Goal: Task Accomplishment & Management: Manage account settings

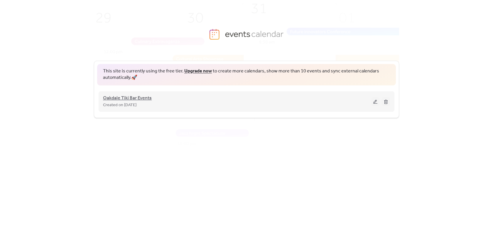
click at [132, 96] on span "Oakdale Tiki Bar Events" at bounding box center [127, 98] width 49 height 7
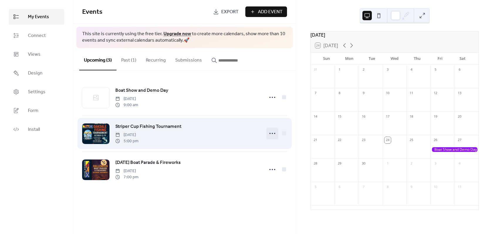
click at [272, 134] on circle at bounding box center [272, 133] width 1 height 1
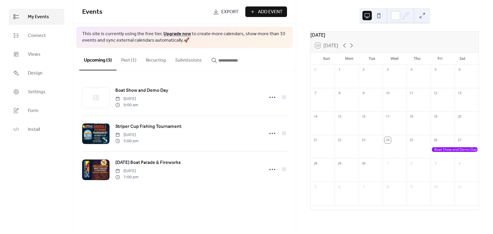
click at [130, 62] on button "Past (1)" at bounding box center [128, 59] width 25 height 22
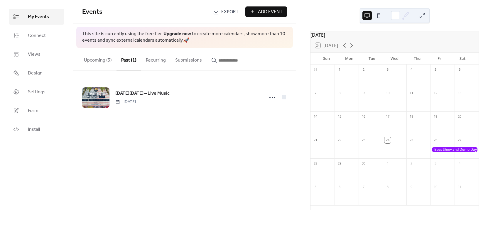
click at [107, 62] on button "Upcoming (3)" at bounding box center [97, 59] width 37 height 22
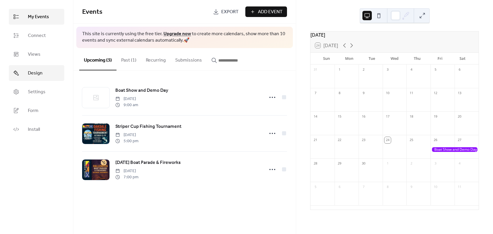
click at [40, 75] on span "Design" at bounding box center [35, 73] width 15 height 7
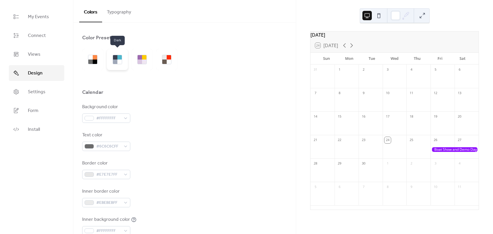
click at [118, 59] on div at bounding box center [119, 57] width 4 height 4
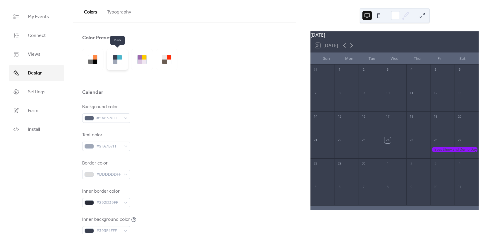
click at [115, 62] on div at bounding box center [115, 62] width 4 height 4
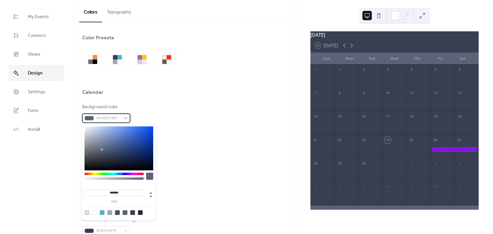
click at [128, 119] on div "#5A6378FF" at bounding box center [106, 117] width 48 height 9
click at [87, 213] on div at bounding box center [86, 212] width 5 height 5
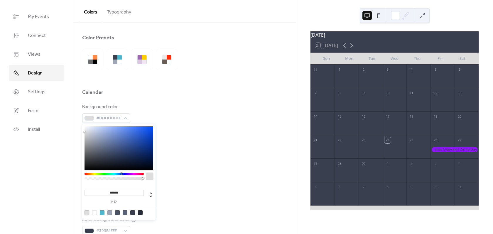
click at [116, 212] on div at bounding box center [117, 212] width 5 height 5
type input "*******"
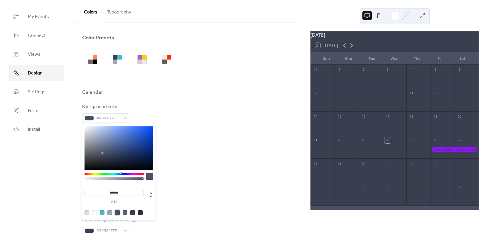
click at [194, 165] on div "Border color #DDDDDDFF" at bounding box center [184, 169] width 205 height 19
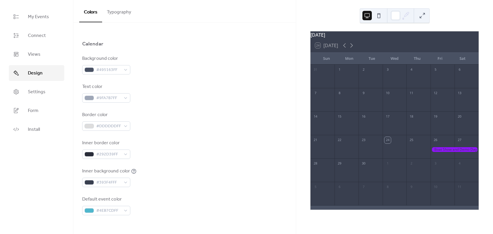
scroll to position [59, 0]
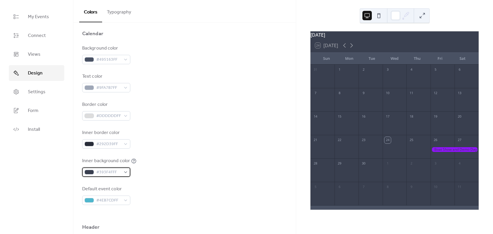
click at [126, 174] on div "#393F4FFF" at bounding box center [106, 171] width 48 height 9
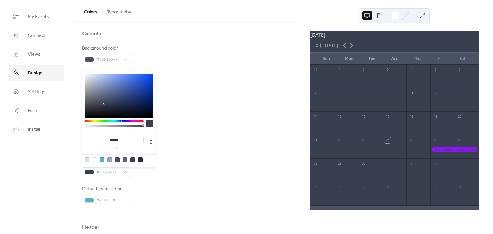
click at [109, 160] on div at bounding box center [109, 159] width 5 height 5
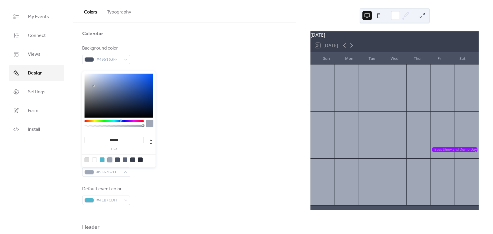
click at [119, 160] on div at bounding box center [117, 159] width 5 height 5
type input "*******"
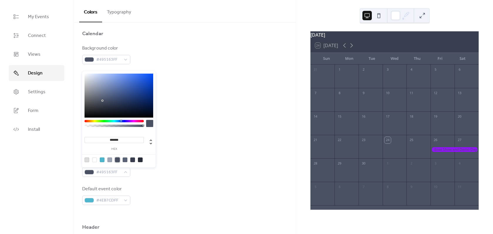
click at [202, 173] on div "Inner background color #495163FF" at bounding box center [184, 166] width 205 height 19
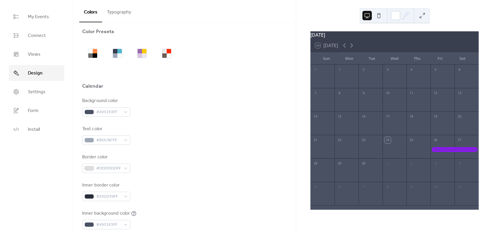
scroll to position [0, 0]
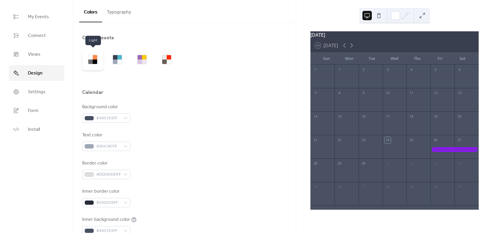
click at [92, 61] on div at bounding box center [90, 62] width 4 height 4
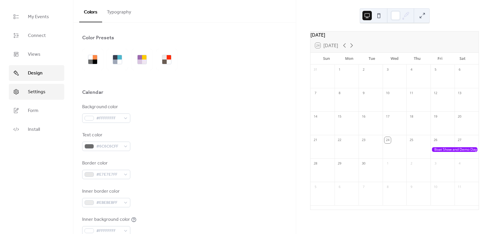
click at [38, 89] on span "Settings" at bounding box center [37, 92] width 18 height 7
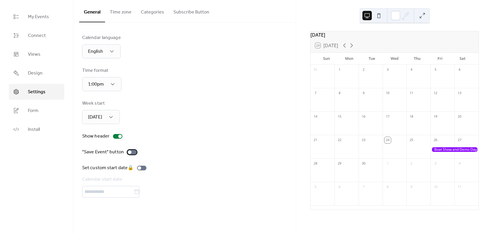
click at [129, 153] on div at bounding box center [130, 152] width 4 height 4
click at [33, 129] on span "Install" at bounding box center [34, 129] width 12 height 7
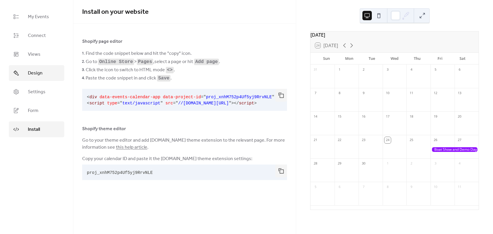
click at [34, 74] on span "Design" at bounding box center [35, 73] width 15 height 7
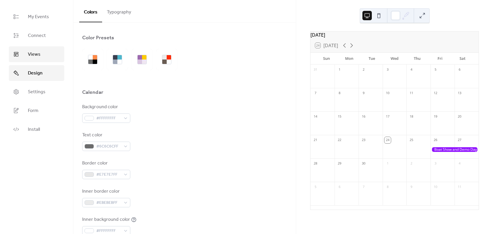
click at [34, 53] on span "Views" at bounding box center [34, 54] width 13 height 7
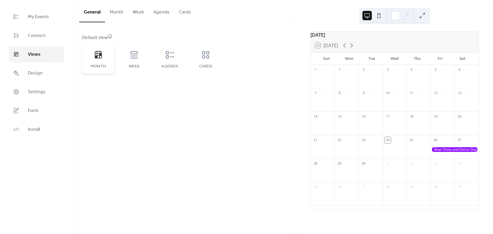
click at [97, 56] on icon at bounding box center [98, 55] width 7 height 8
click at [38, 34] on span "Connect" at bounding box center [37, 35] width 18 height 7
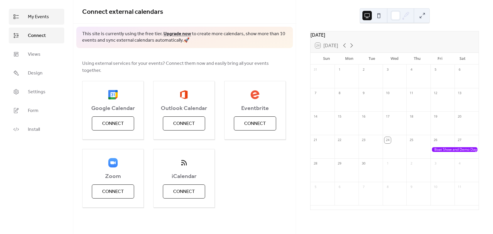
click at [38, 18] on span "My Events" at bounding box center [38, 16] width 21 height 7
